Goal: Check status: Check status

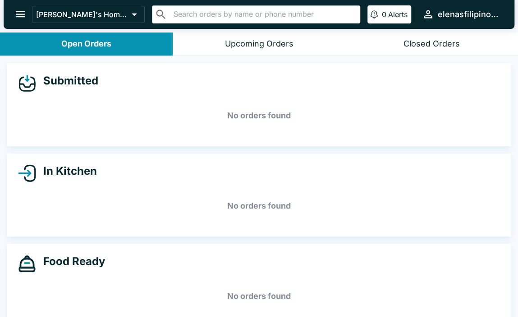
click at [20, 12] on icon "open drawer" at bounding box center [20, 14] width 9 height 6
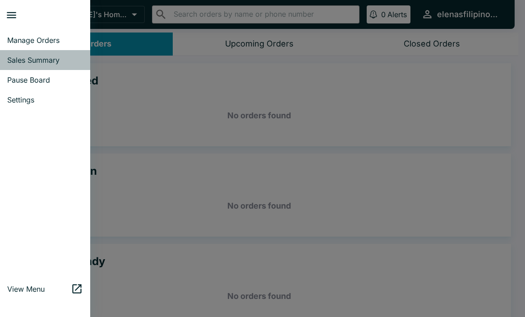
click at [27, 57] on span "Sales Summary" at bounding box center [45, 60] width 76 height 9
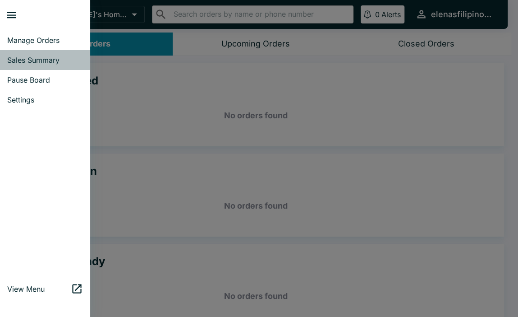
select select "03:00"
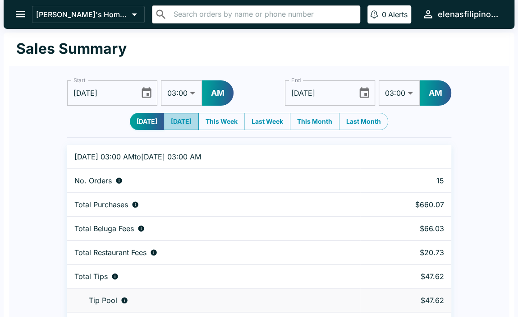
click at [182, 120] on button "[DATE]" at bounding box center [181, 121] width 35 height 17
type input "[DATE]"
